Goal: Obtain resource: Obtain resource

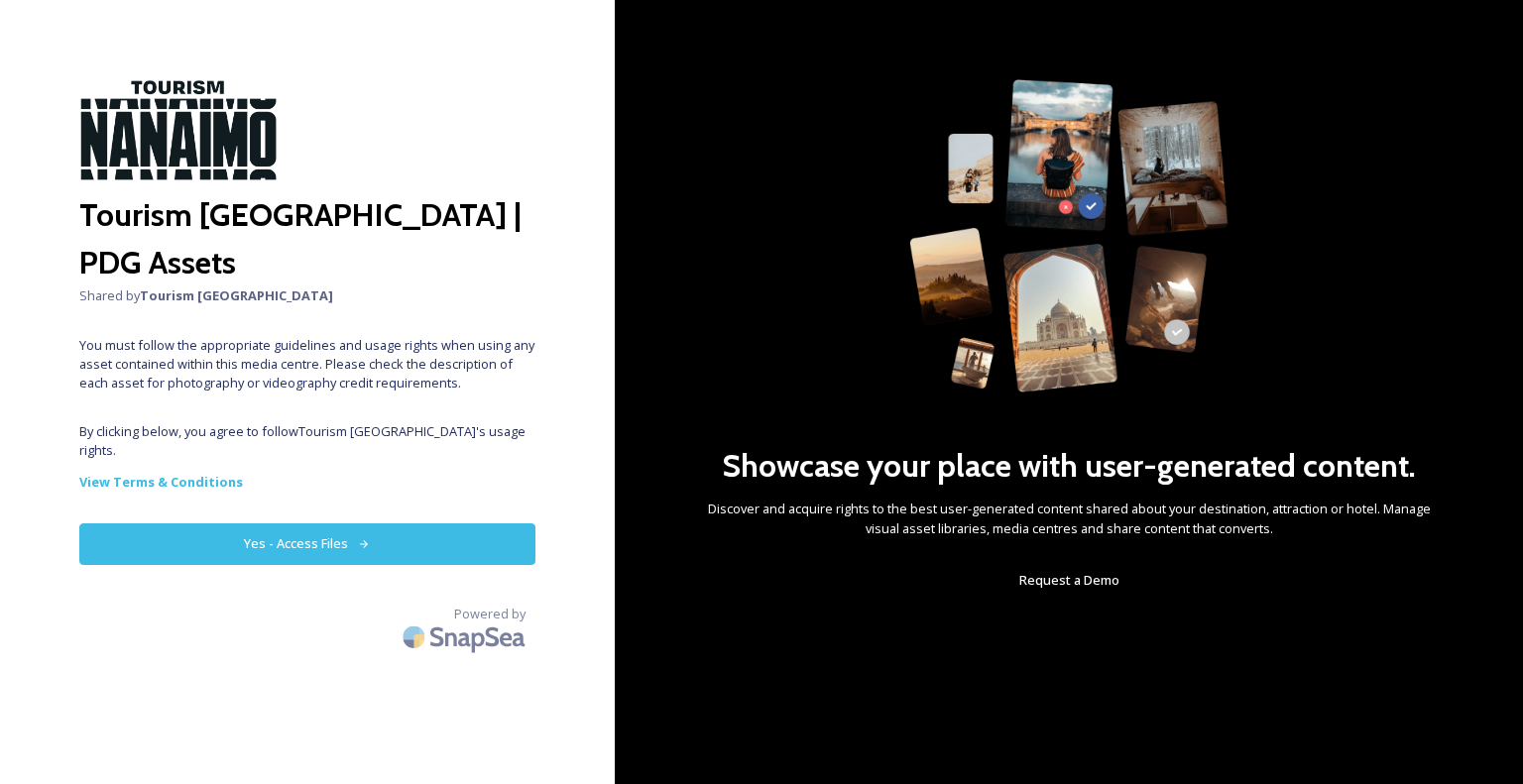
click at [378, 523] on button "Yes - Access Files" at bounding box center [308, 543] width 456 height 41
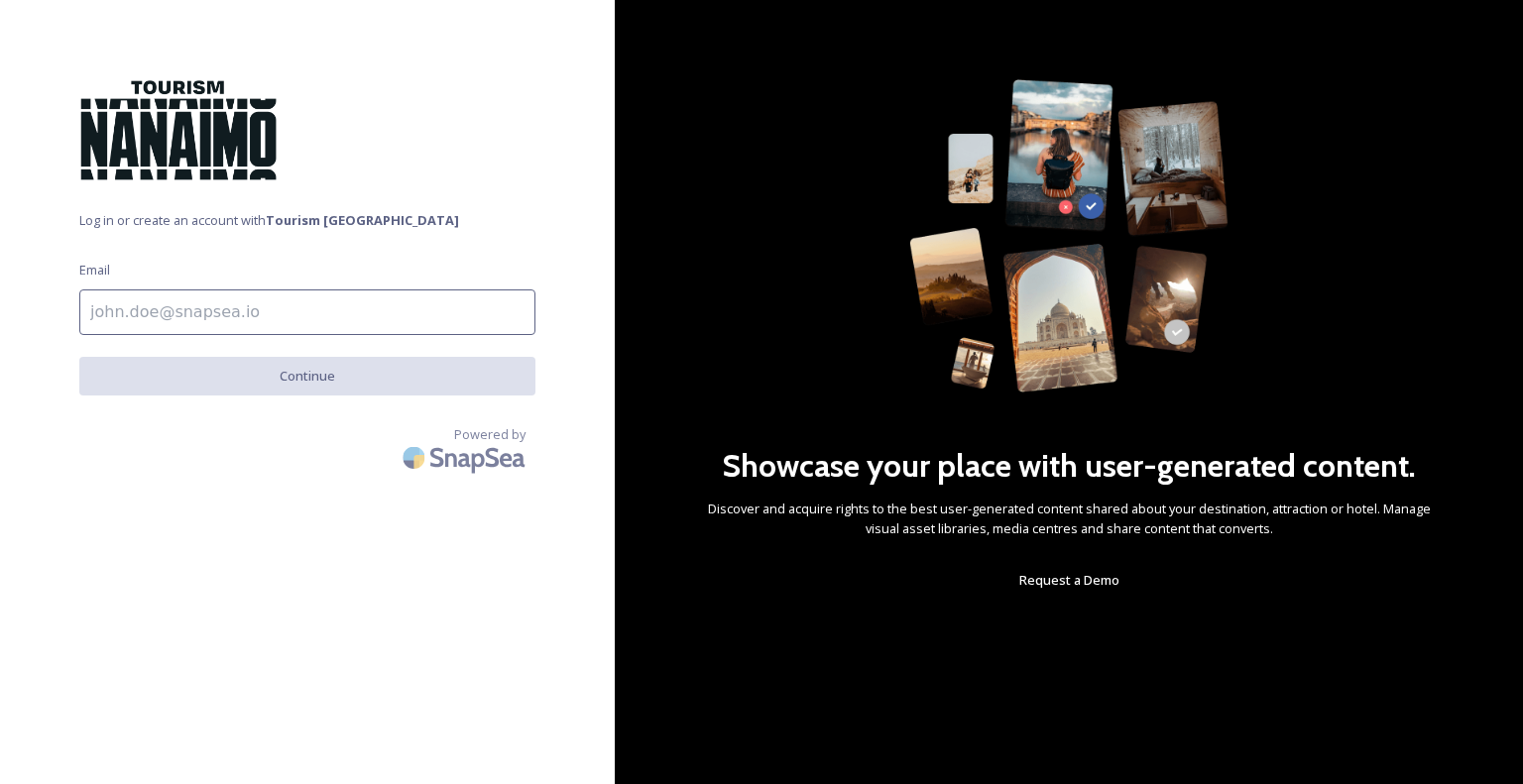
click at [281, 304] on input at bounding box center [308, 312] width 456 height 46
type input "[EMAIL_ADDRESS][DOMAIN_NAME]"
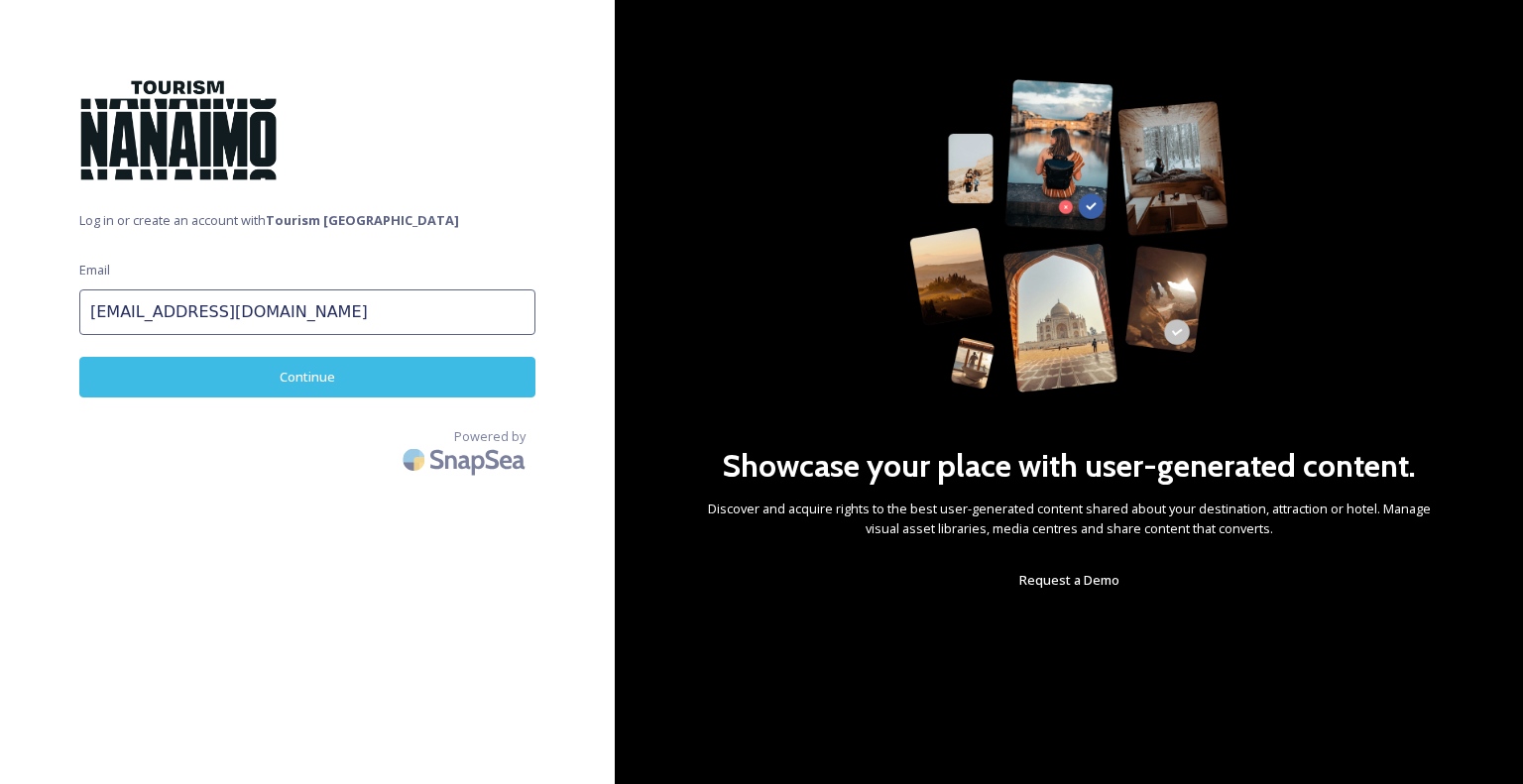
click at [309, 370] on button "Continue" at bounding box center [308, 377] width 456 height 41
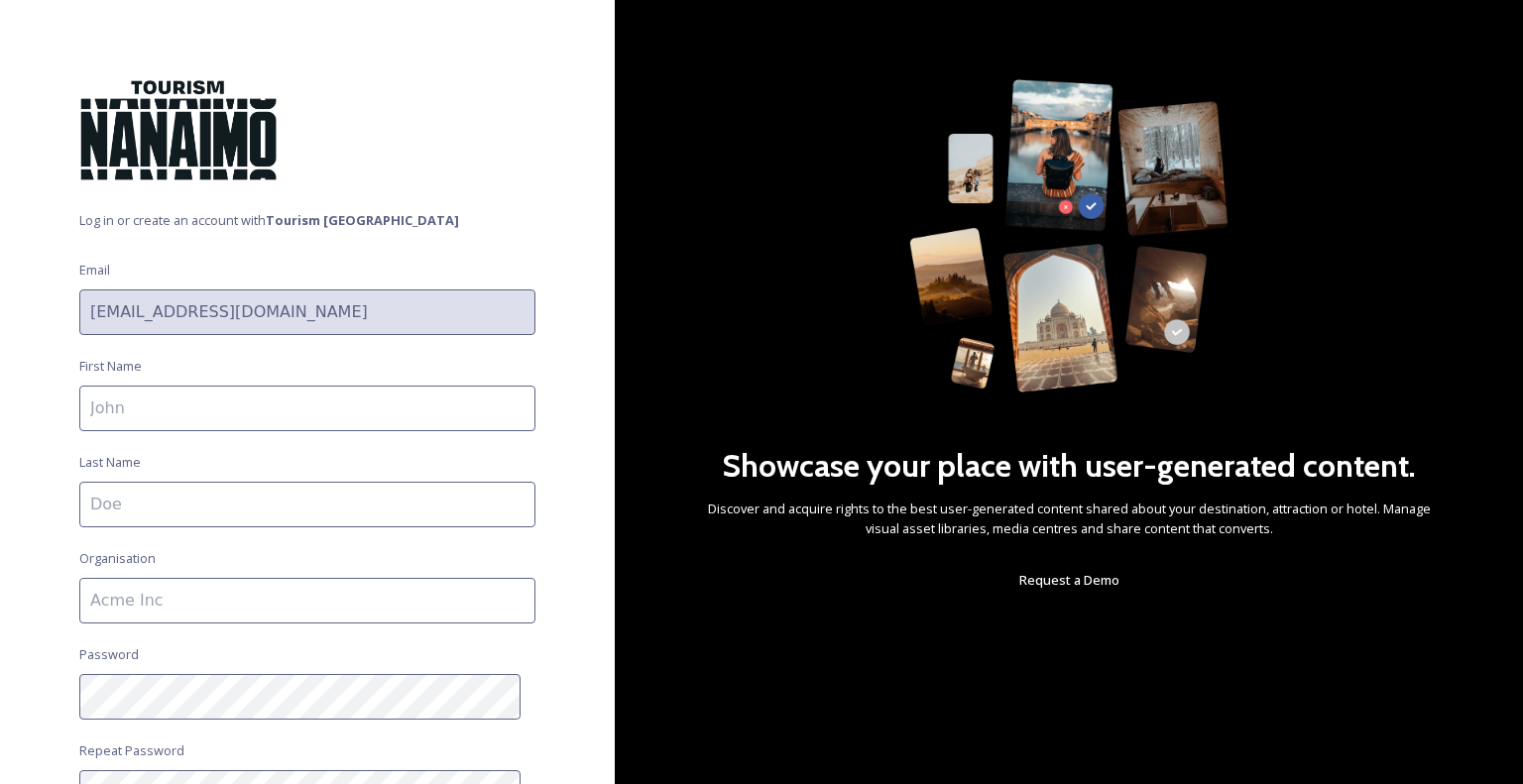
click at [282, 400] on input at bounding box center [308, 408] width 456 height 46
type input "[PERSON_NAME]"
click at [218, 498] on input at bounding box center [308, 504] width 456 height 46
type input "Yarham"
click at [196, 598] on input at bounding box center [308, 601] width 456 height 46
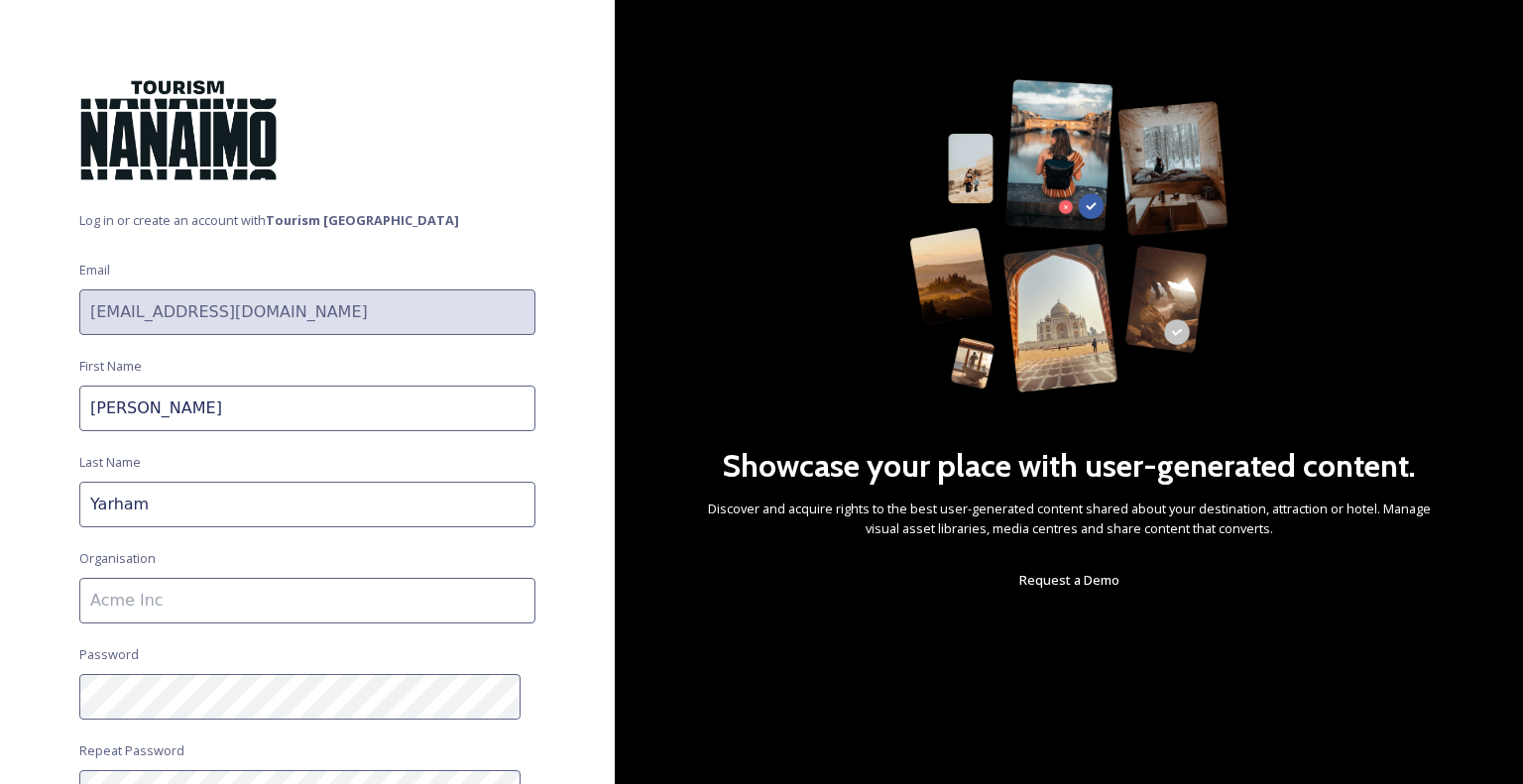
type input "Petroglyph Development Group"
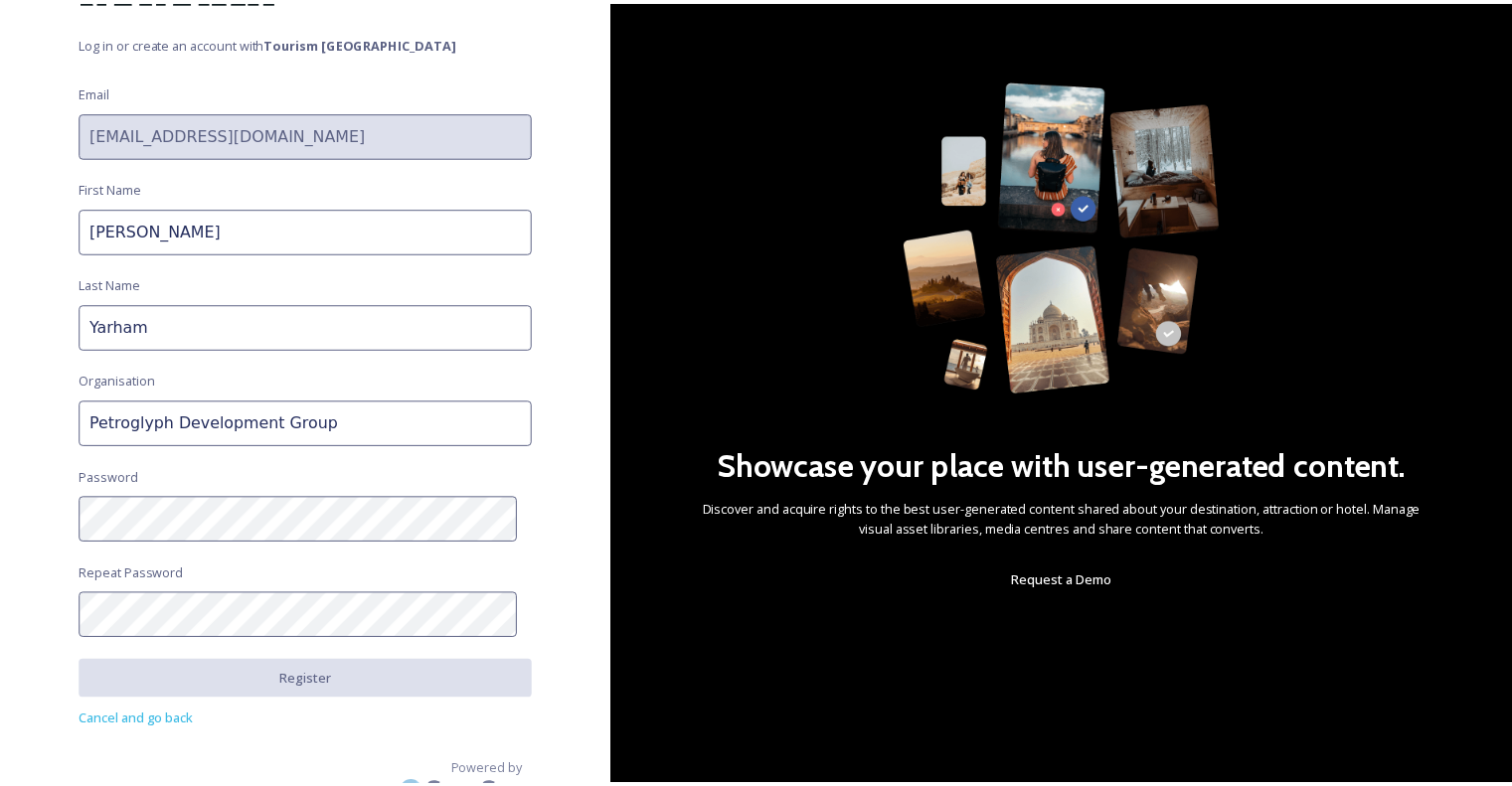
scroll to position [180, 0]
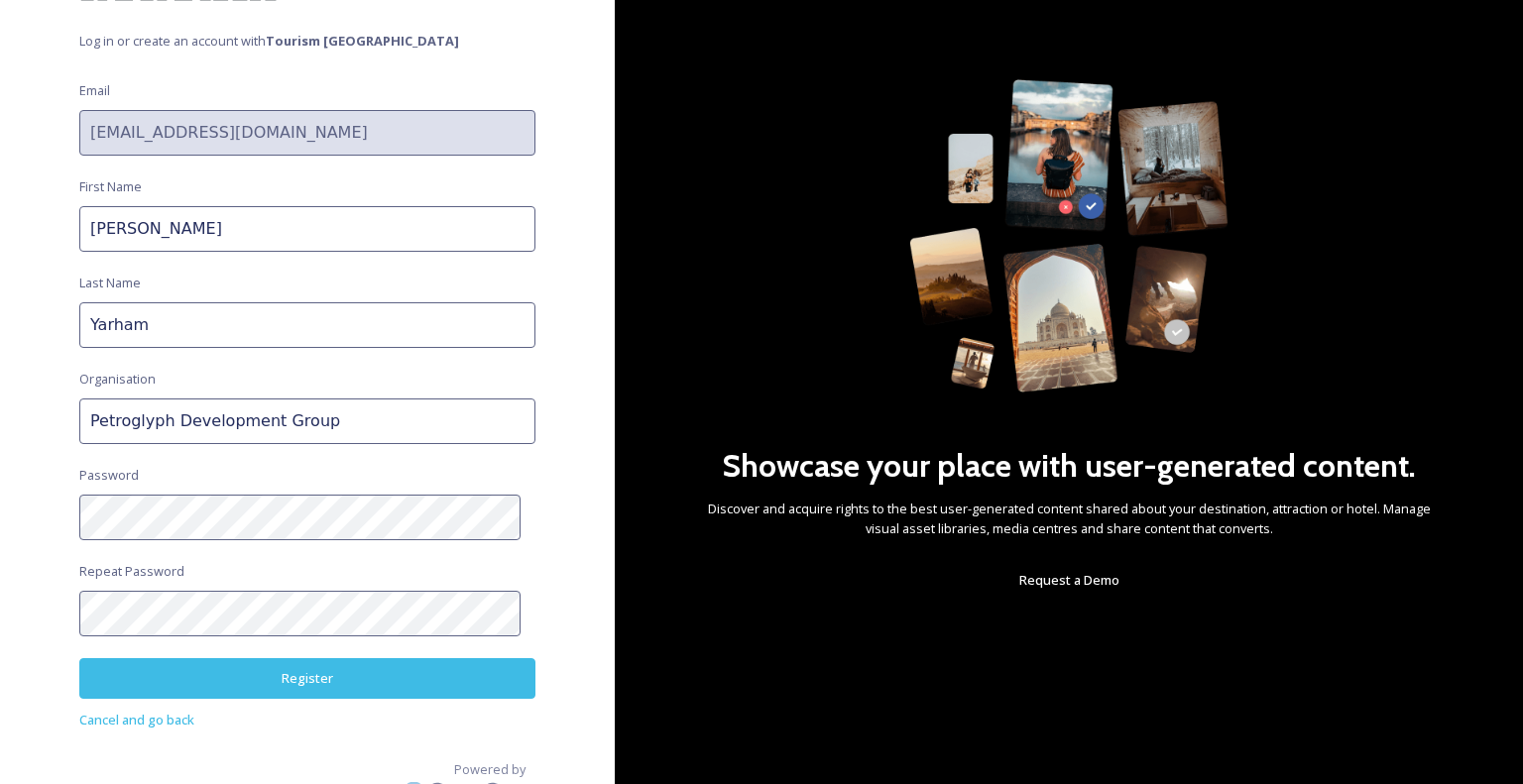
click at [264, 688] on button "Register" at bounding box center [308, 678] width 456 height 41
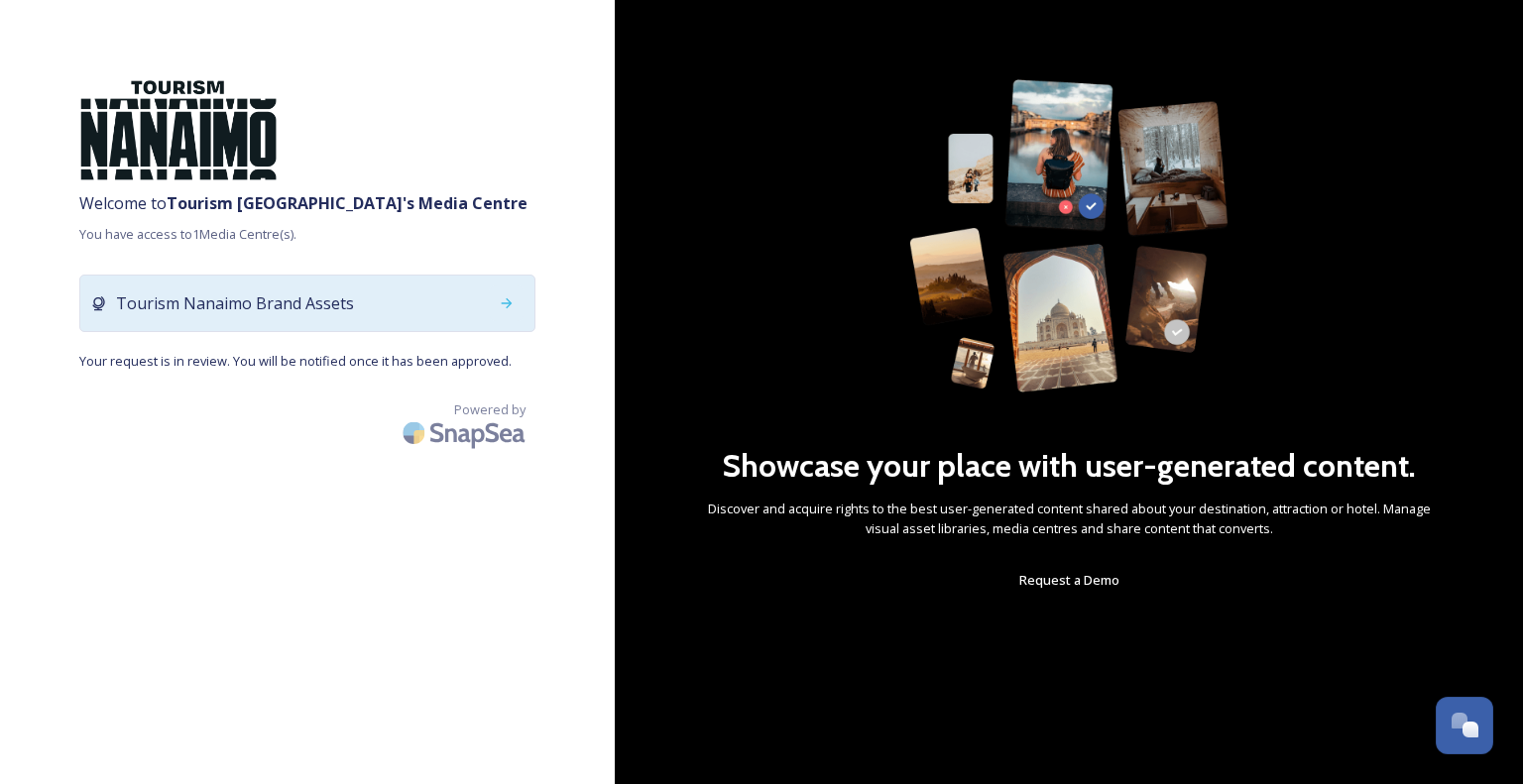
click at [514, 296] on icon at bounding box center [507, 303] width 16 height 16
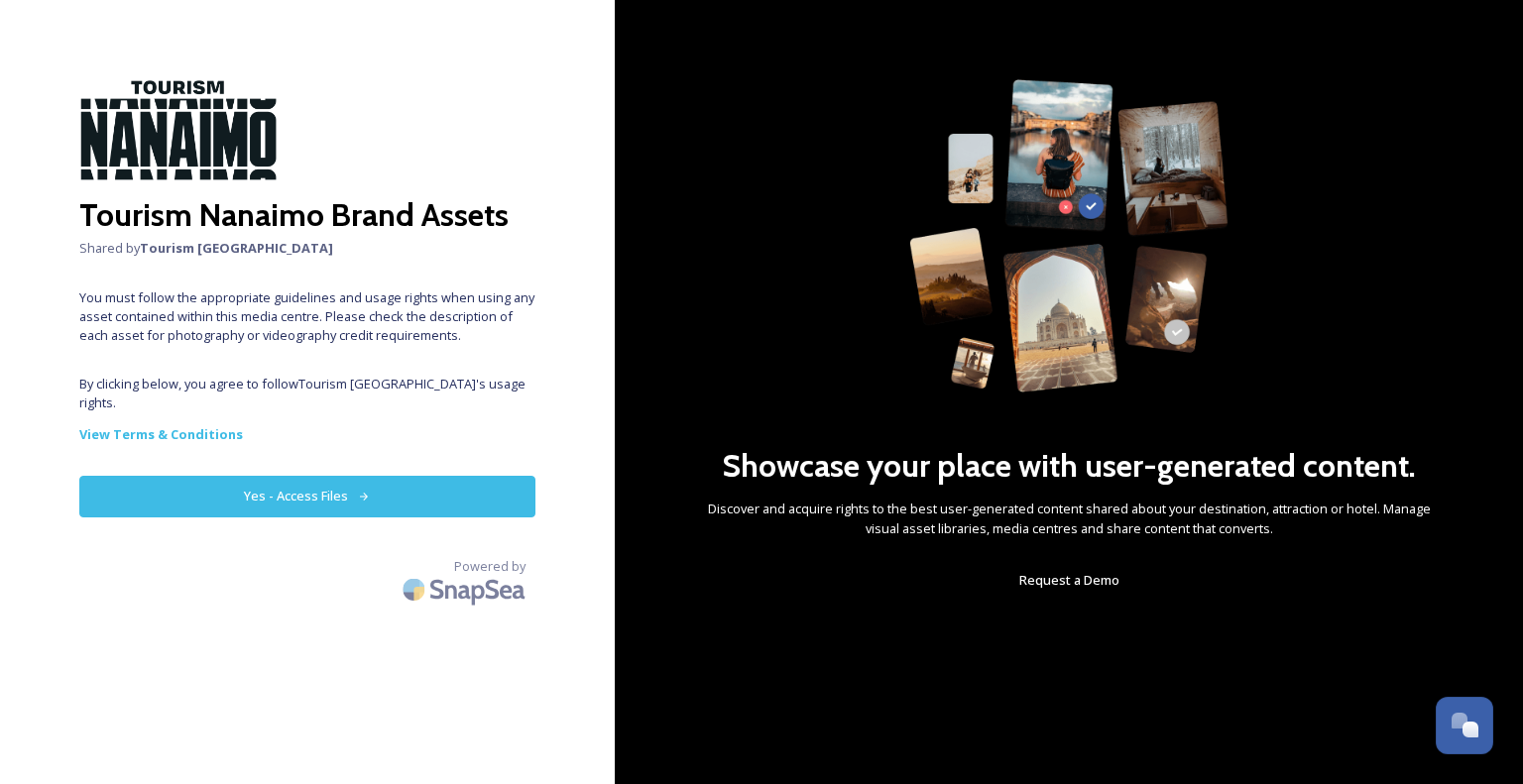
click at [377, 483] on button "Yes - Access Files" at bounding box center [308, 495] width 456 height 41
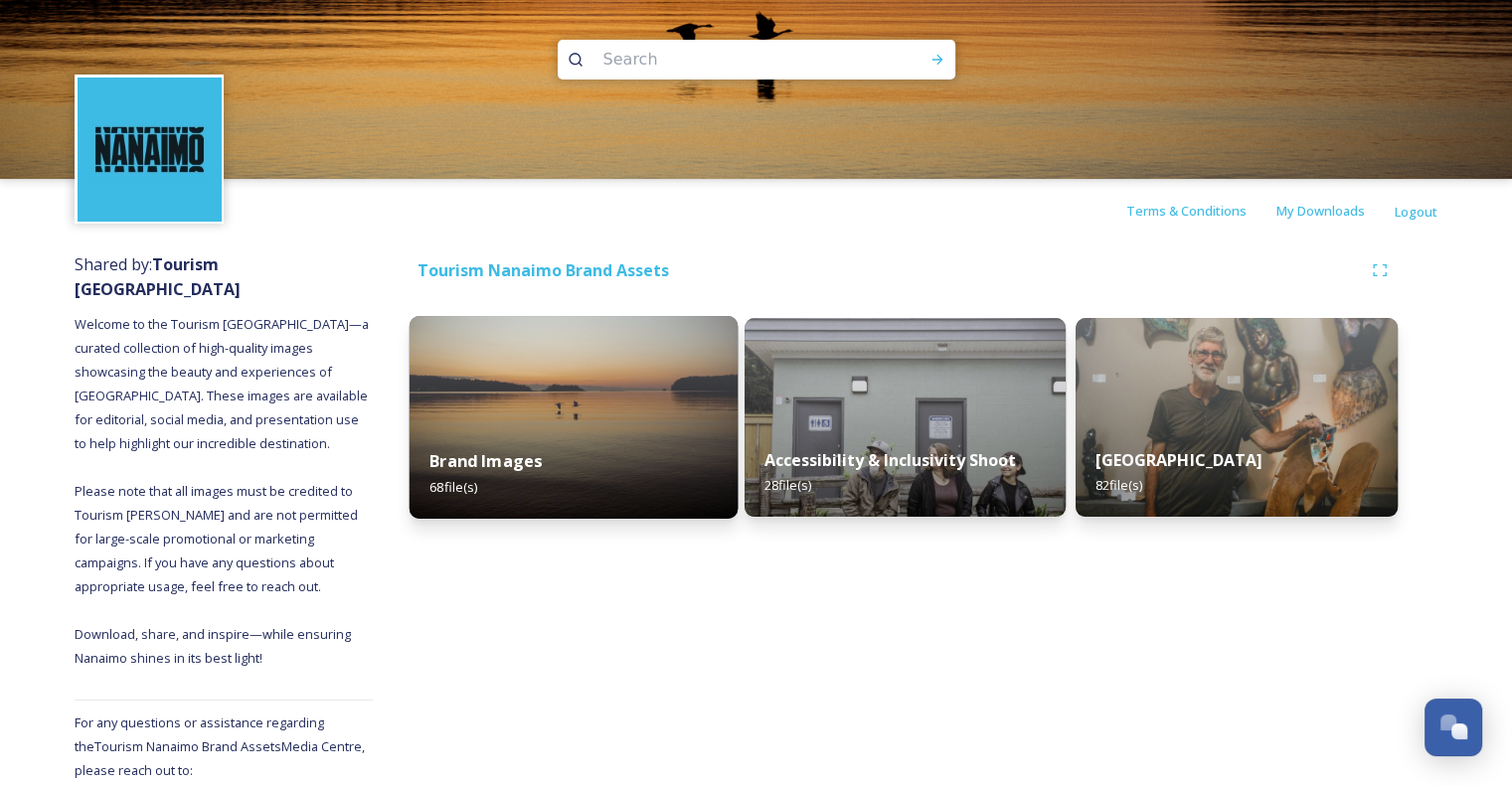
click at [631, 447] on div "Brand Images 68 file(s)" at bounding box center [573, 473] width 328 height 91
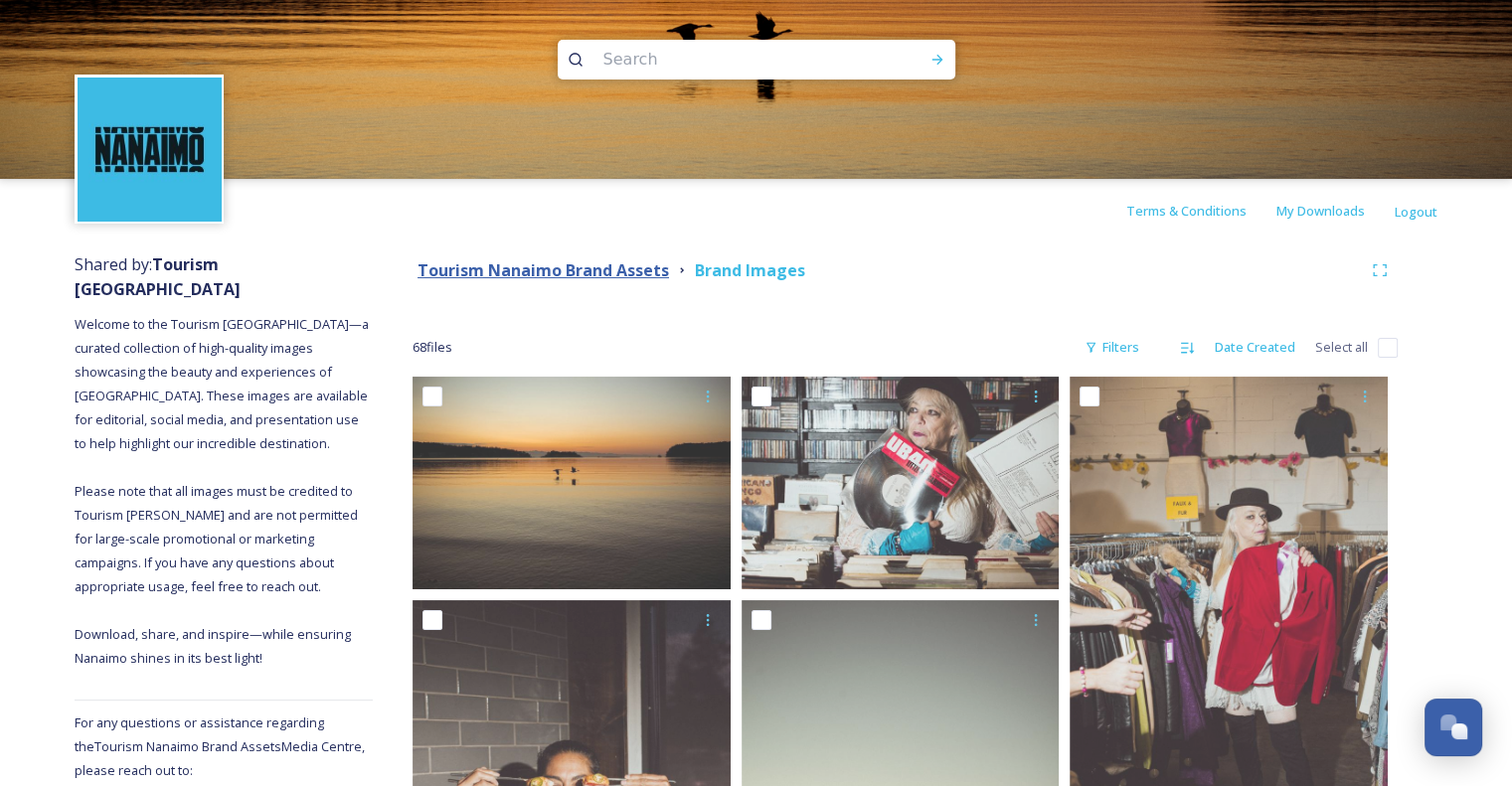
click at [607, 269] on strong "Tourism Nanaimo Brand Assets" at bounding box center [543, 270] width 252 height 22
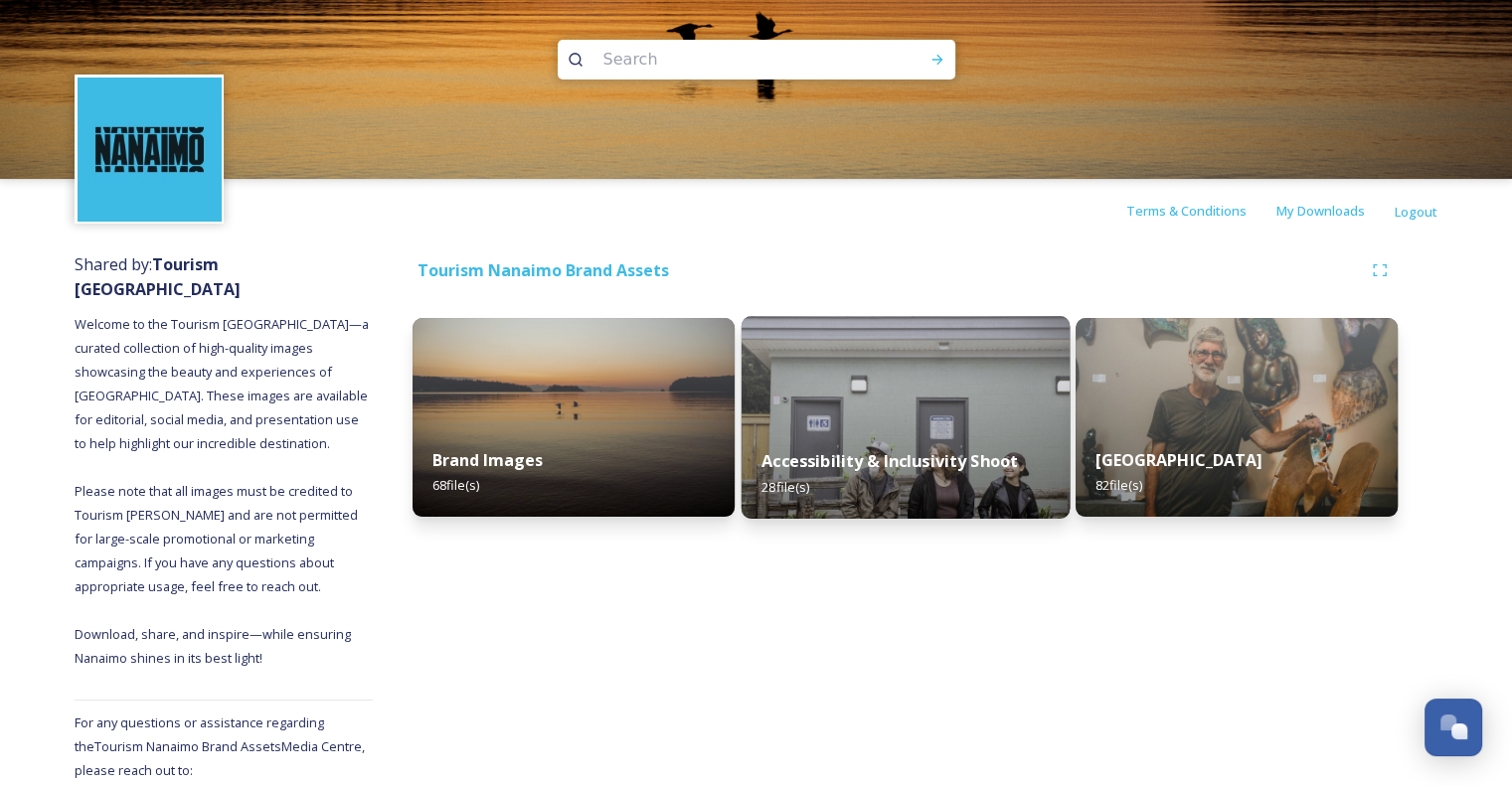
click at [978, 422] on img at bounding box center [904, 417] width 328 height 202
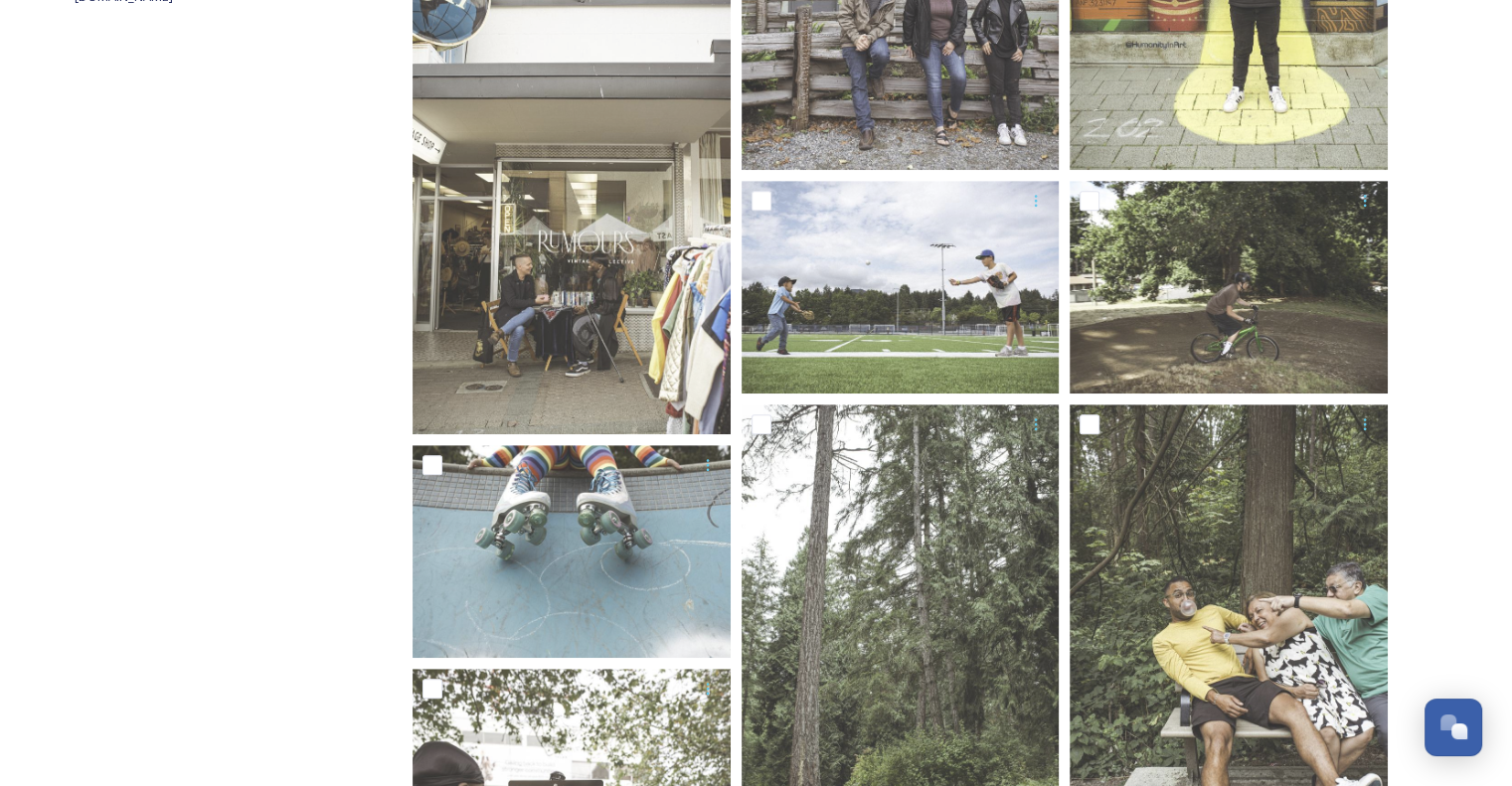
scroll to position [914, 0]
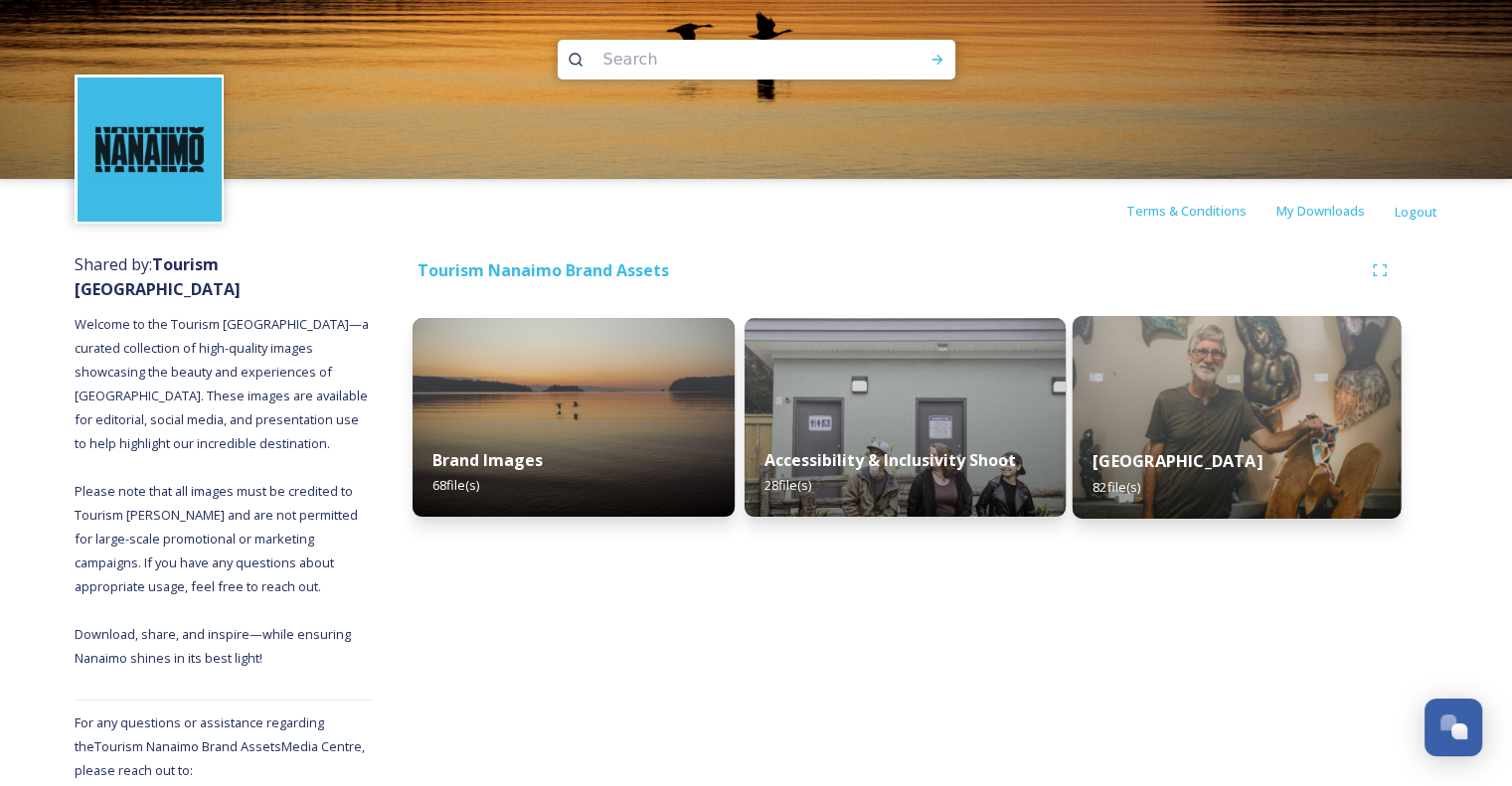
click at [1241, 388] on img at bounding box center [1237, 417] width 328 height 202
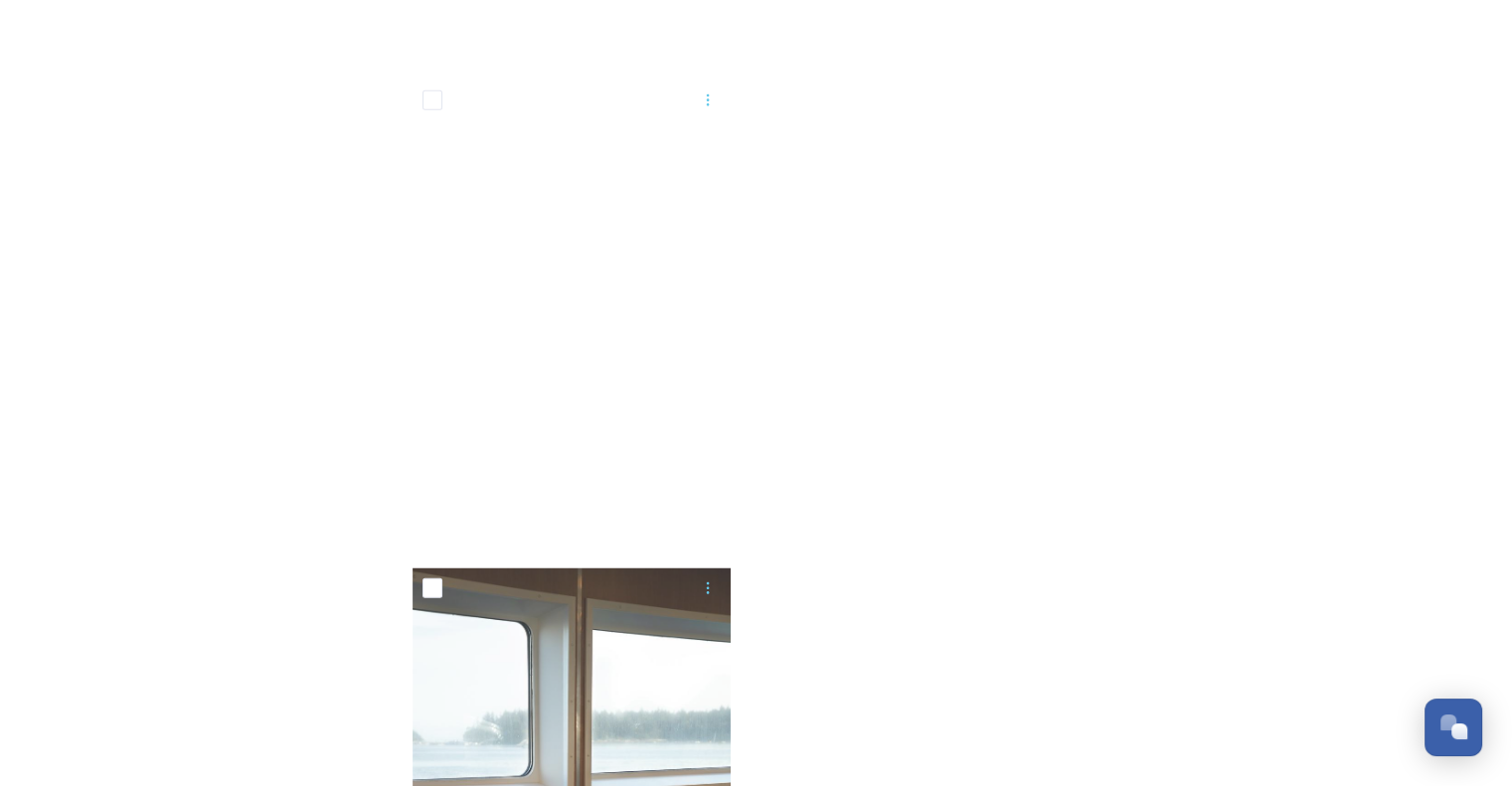
scroll to position [13017, 0]
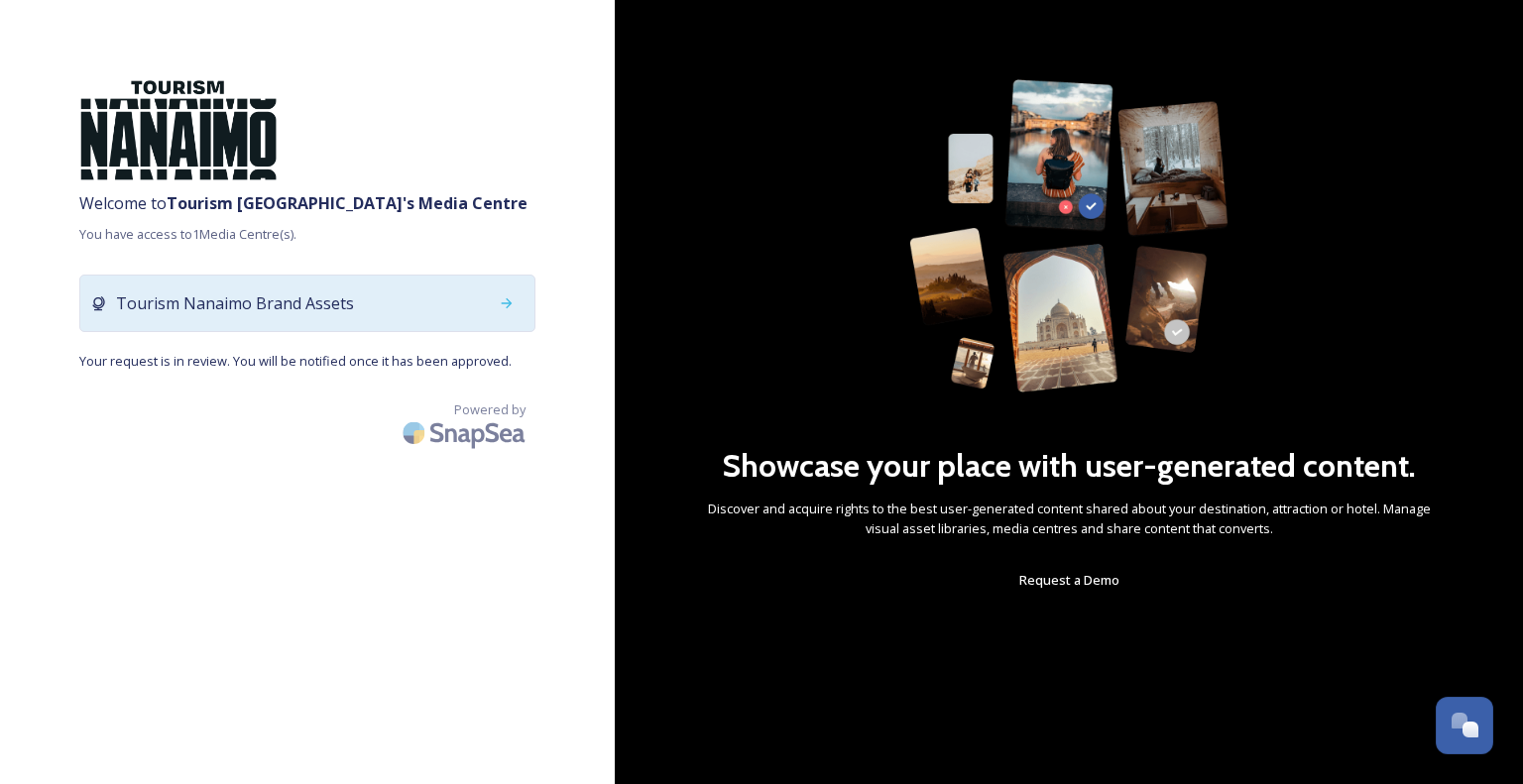
click at [383, 299] on div "Tourism Nanaimo Brand Assets" at bounding box center [308, 303] width 456 height 58
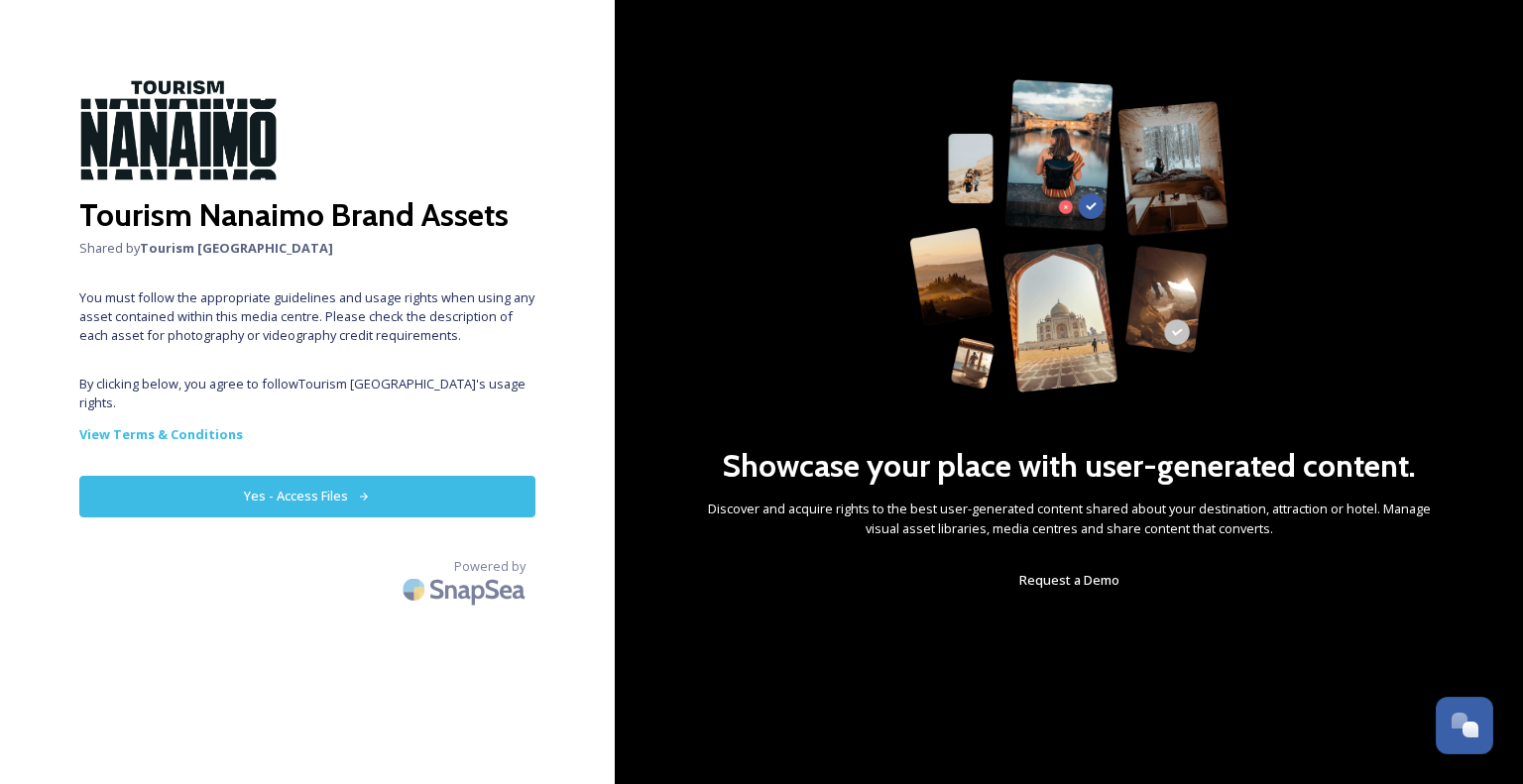
click at [365, 490] on icon at bounding box center [364, 496] width 13 height 13
